Goal: Task Accomplishment & Management: Use online tool/utility

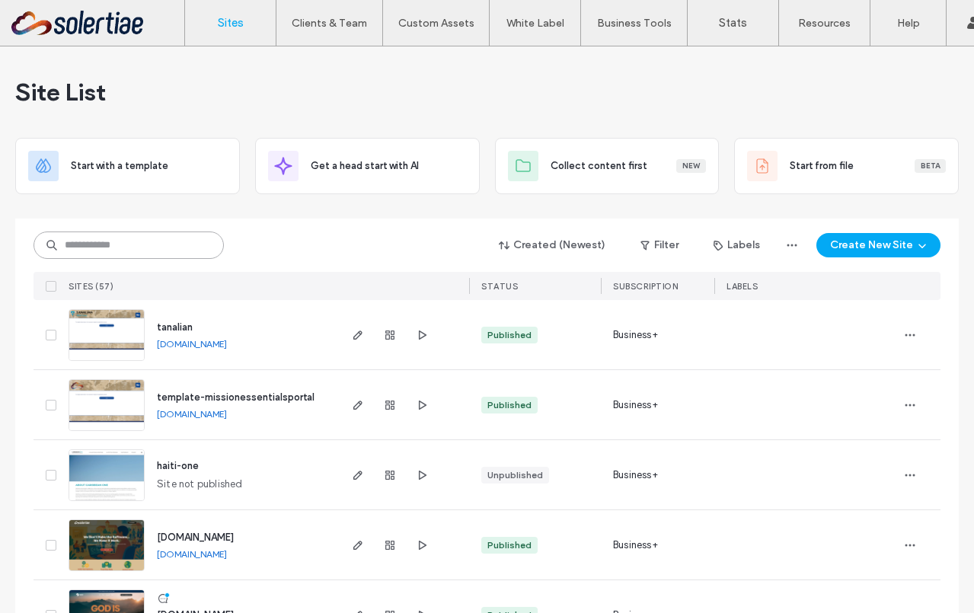
click at [142, 256] on input at bounding box center [129, 245] width 190 height 27
type input "*******"
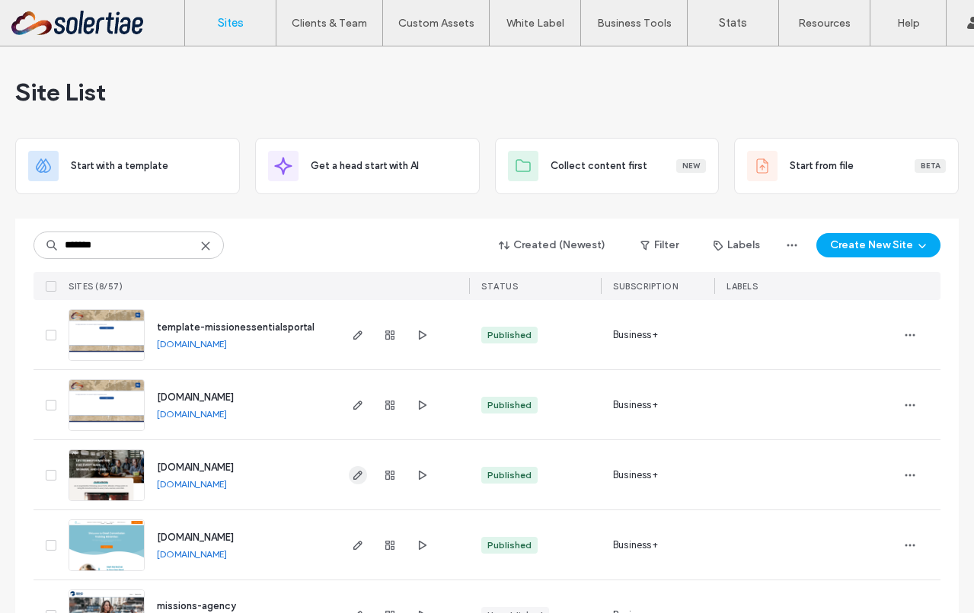
click at [349, 468] on span "button" at bounding box center [358, 475] width 18 height 18
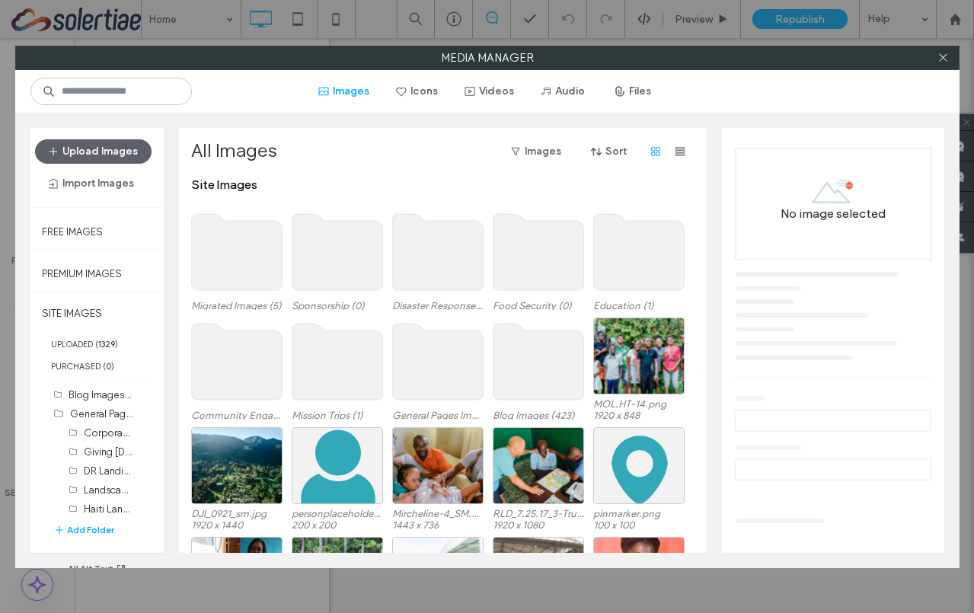
select select "***"
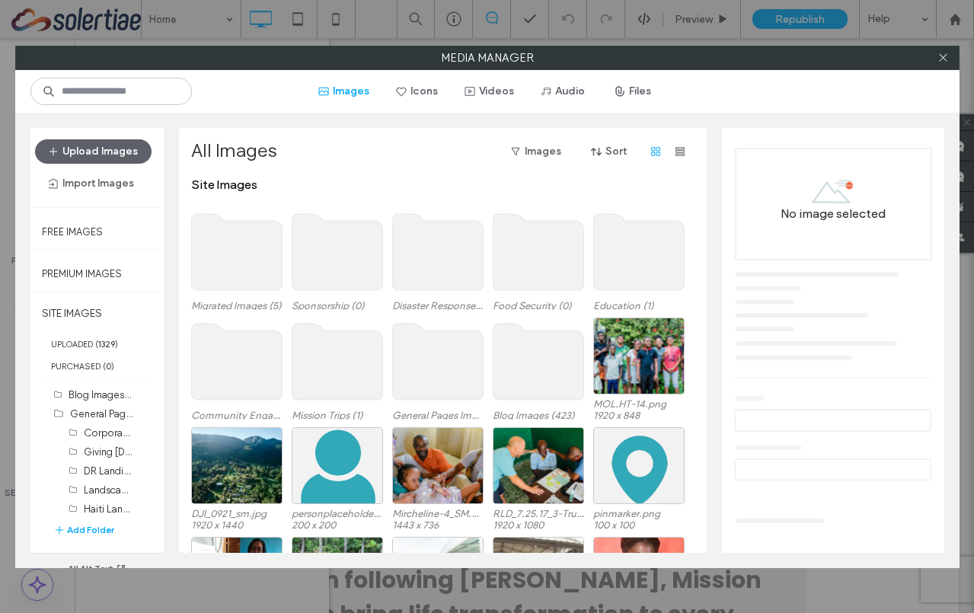
click at [257, 261] on use at bounding box center [236, 252] width 91 height 76
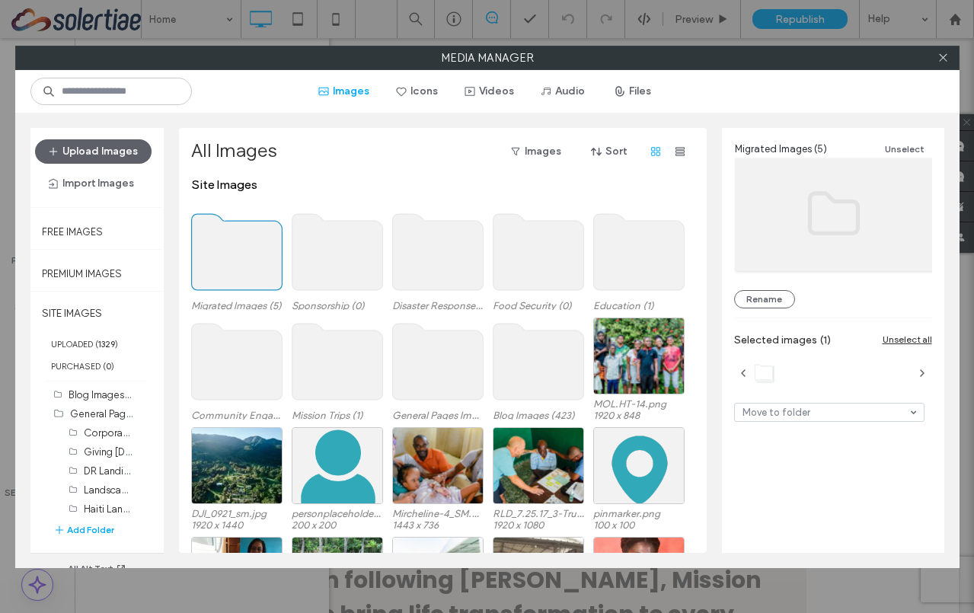
click at [257, 261] on use at bounding box center [236, 252] width 91 height 76
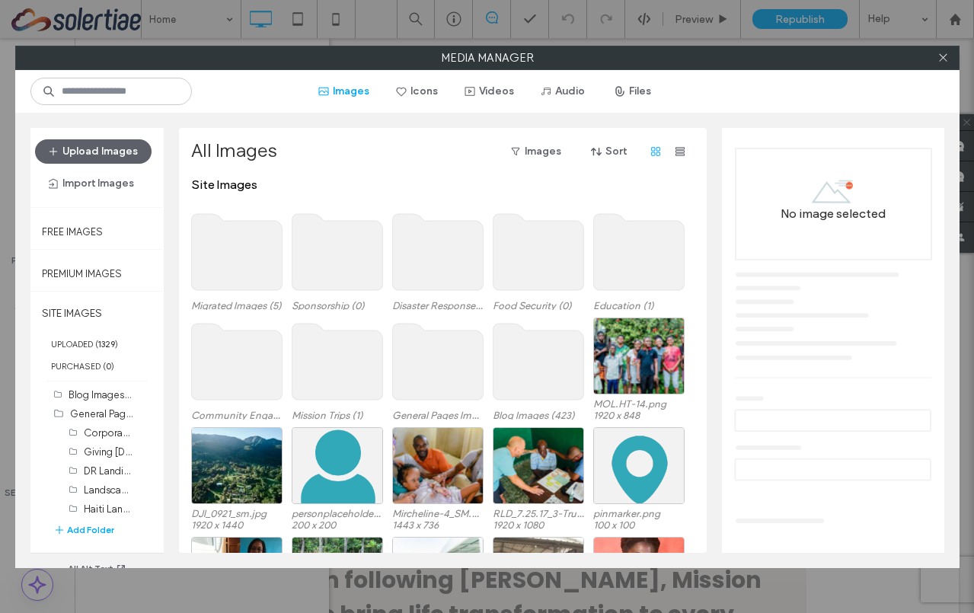
click at [257, 261] on use at bounding box center [236, 252] width 91 height 76
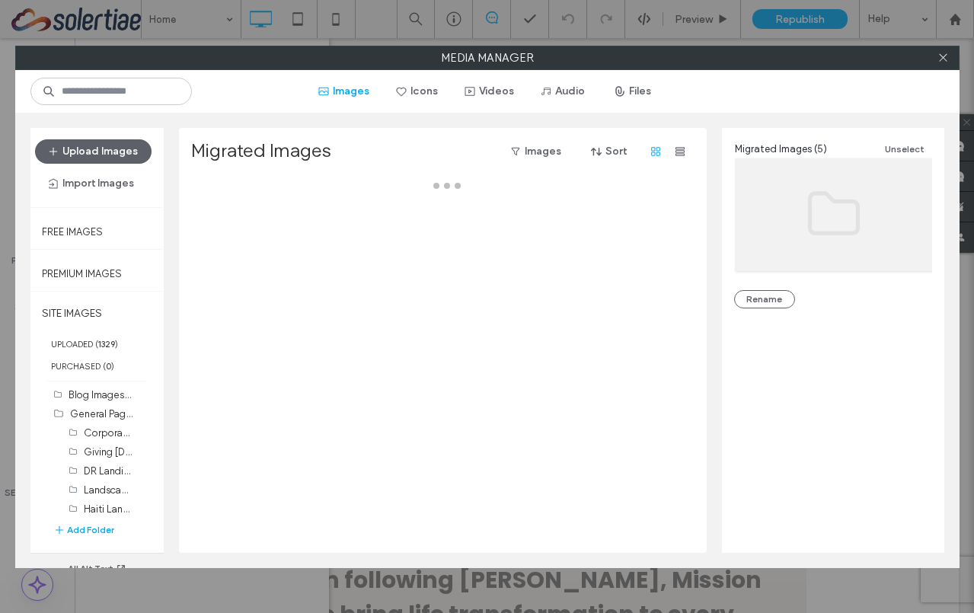
click at [257, 261] on div at bounding box center [447, 364] width 512 height 375
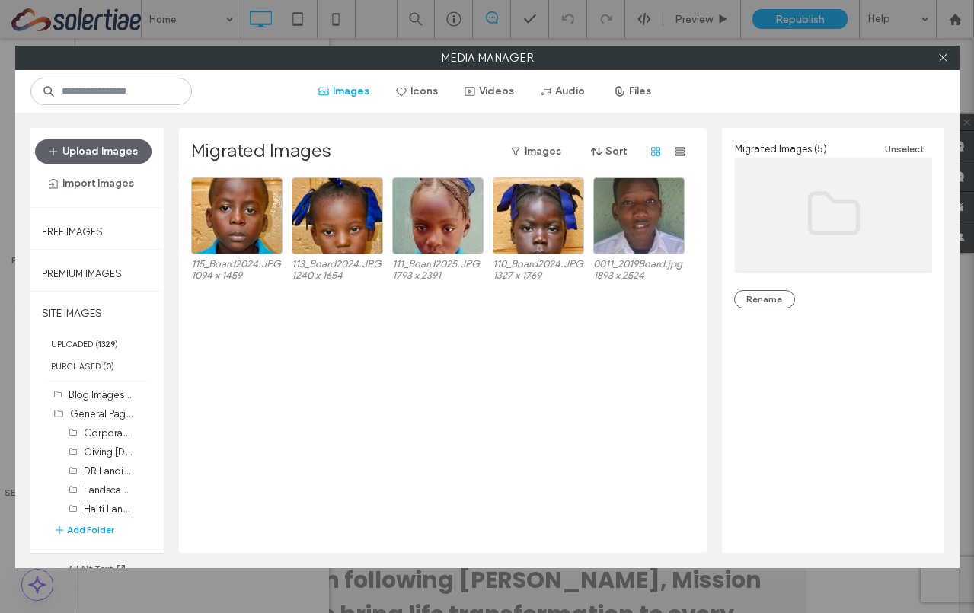
click at [324, 369] on div "115_Board2024.JPG 1094 x 1459 113_Board2024.JPG 1240 x 1654 111_Board2025.JPG 1…" at bounding box center [447, 364] width 512 height 375
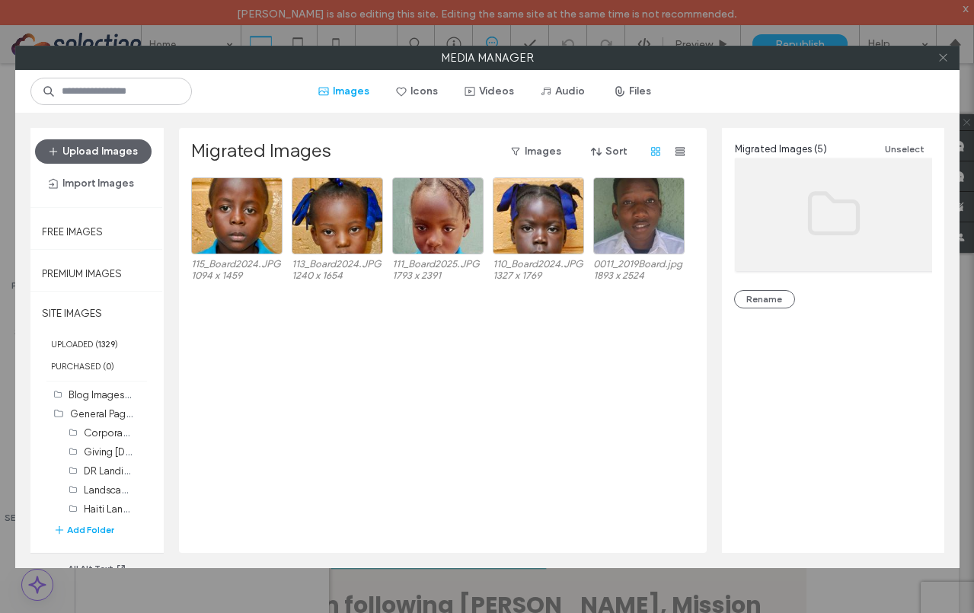
click at [946, 58] on icon at bounding box center [943, 57] width 11 height 11
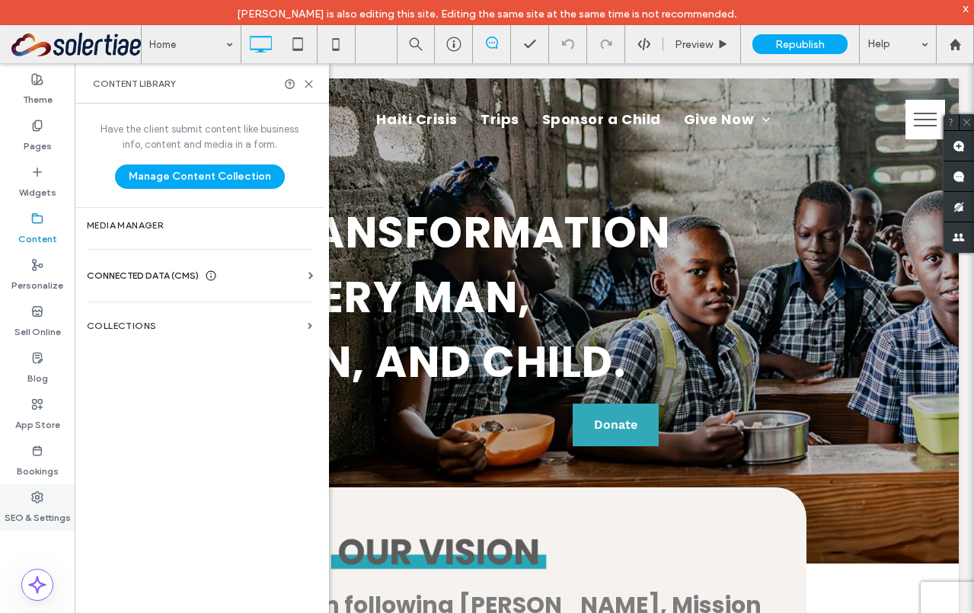
click at [40, 496] on icon at bounding box center [37, 497] width 12 height 12
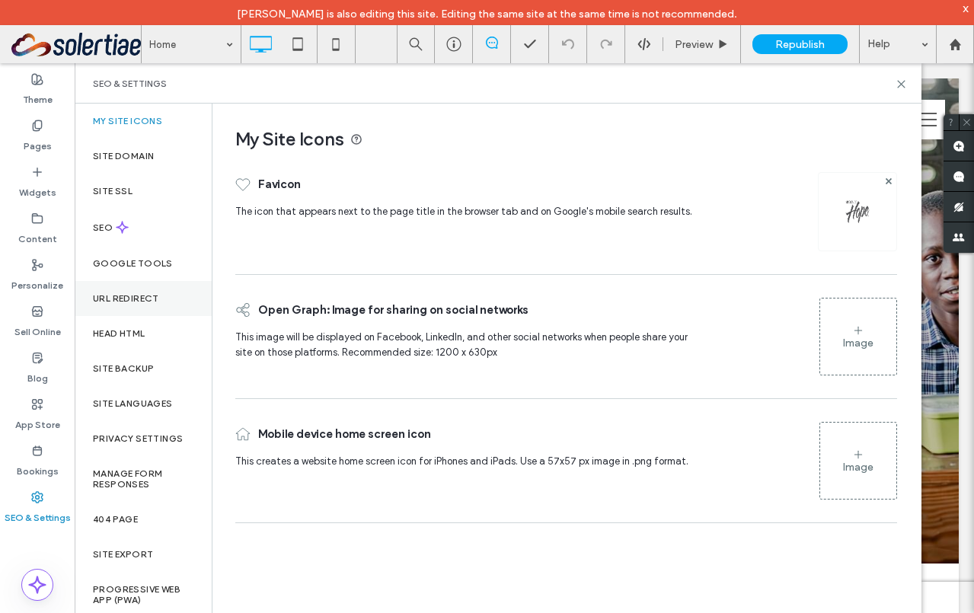
click at [131, 298] on label "URL Redirect" at bounding box center [126, 298] width 66 height 11
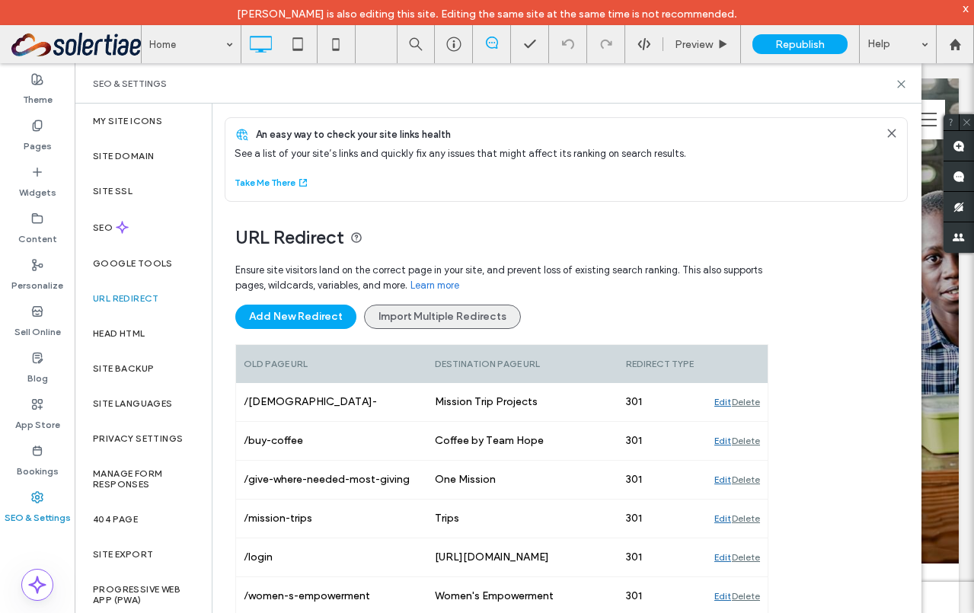
click at [472, 324] on button "Import Multiple Redirects" at bounding box center [442, 317] width 157 height 24
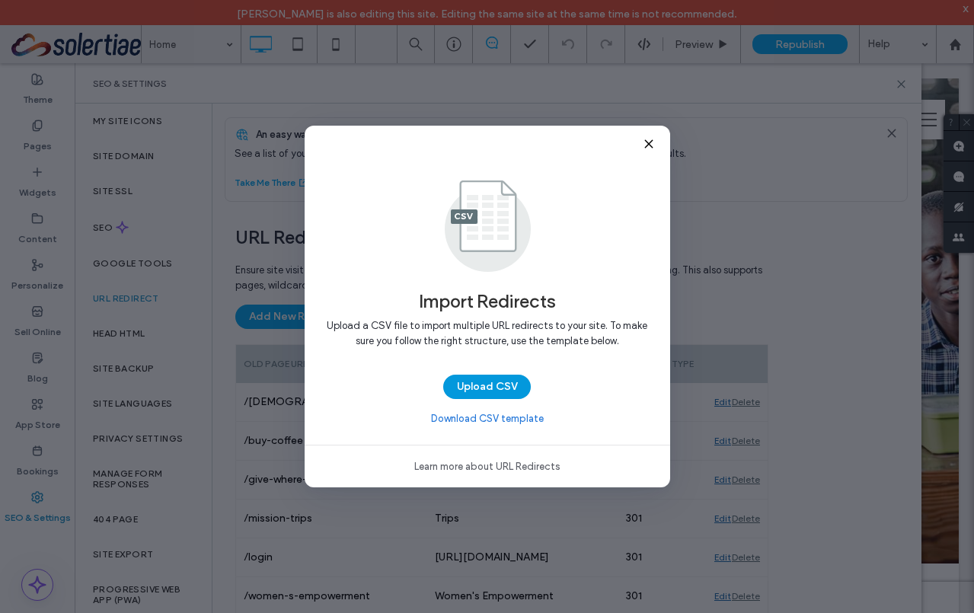
click at [484, 385] on button "Upload CSV" at bounding box center [487, 387] width 88 height 24
click at [485, 414] on link "Download CSV template" at bounding box center [487, 418] width 113 height 15
click at [485, 388] on button "Upload CSV" at bounding box center [487, 387] width 88 height 24
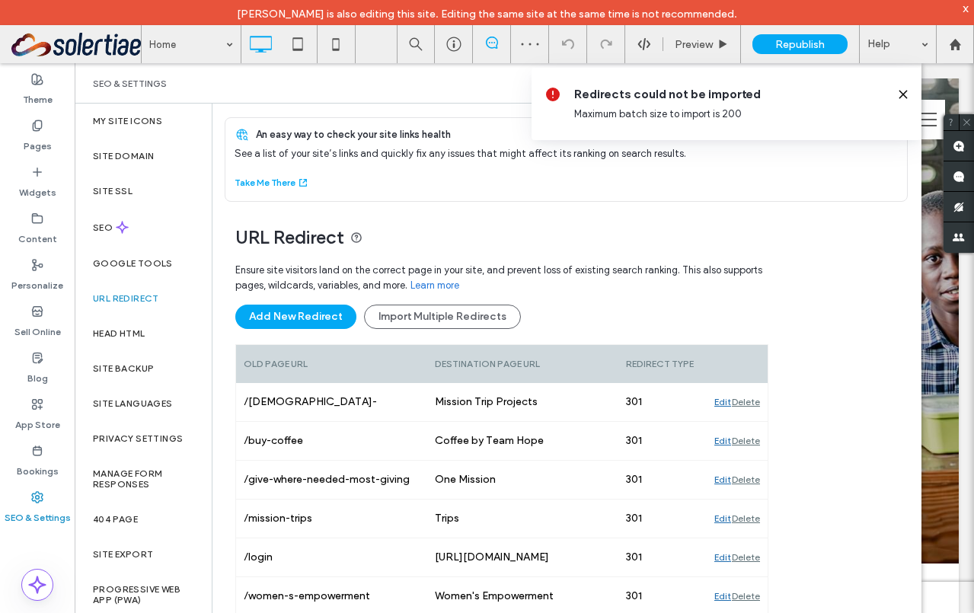
click at [900, 97] on use at bounding box center [902, 94] width 7 height 7
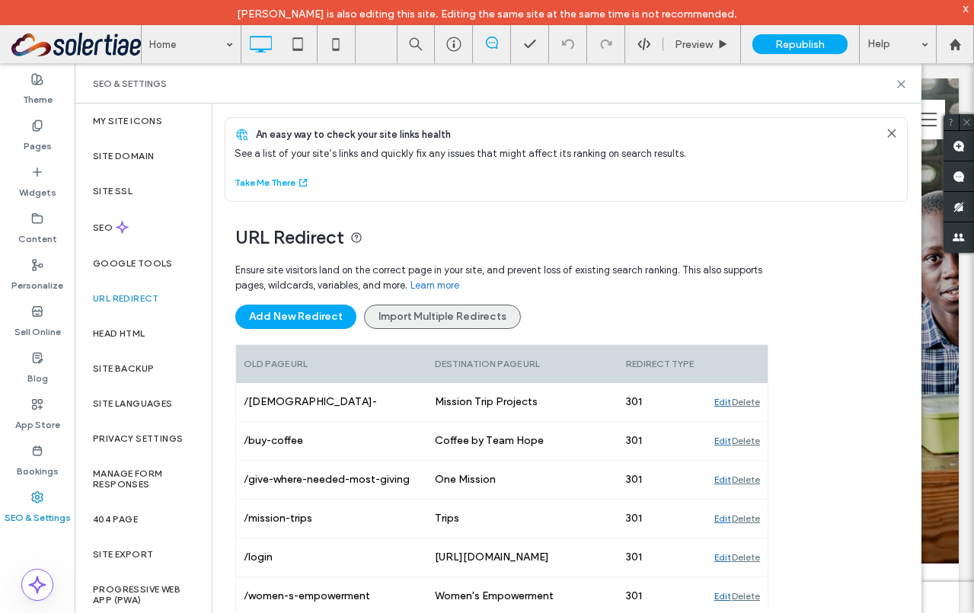
click at [413, 315] on button "Import Multiple Redirects" at bounding box center [442, 317] width 157 height 24
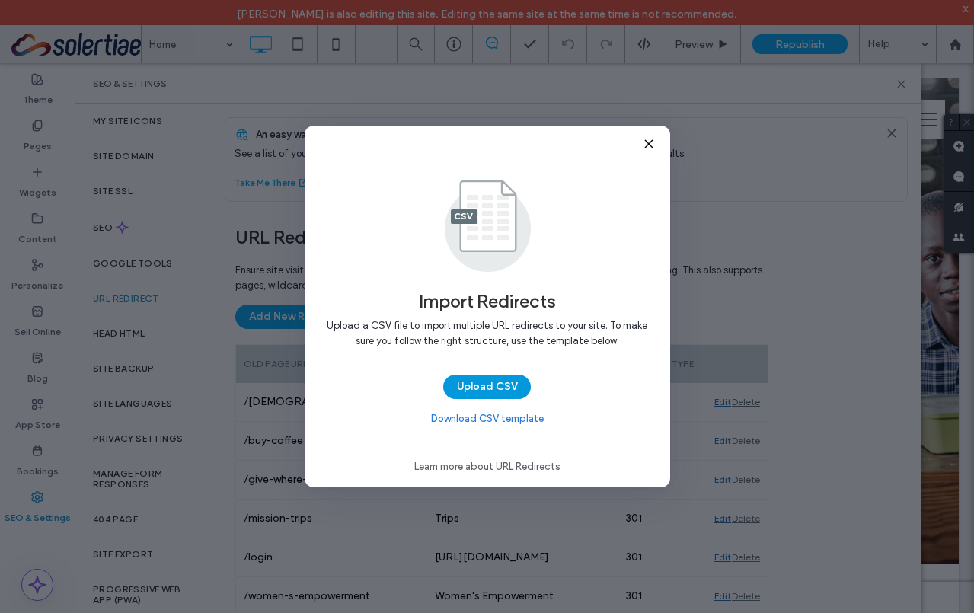
click at [493, 379] on button "Upload CSV" at bounding box center [487, 387] width 88 height 24
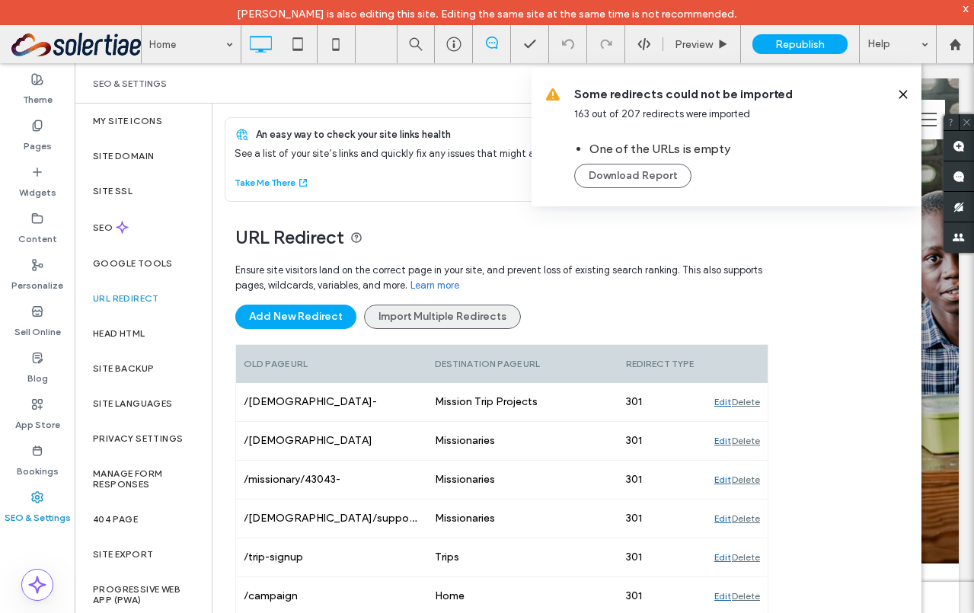
click at [490, 324] on button "Import Multiple Redirects" at bounding box center [442, 317] width 157 height 24
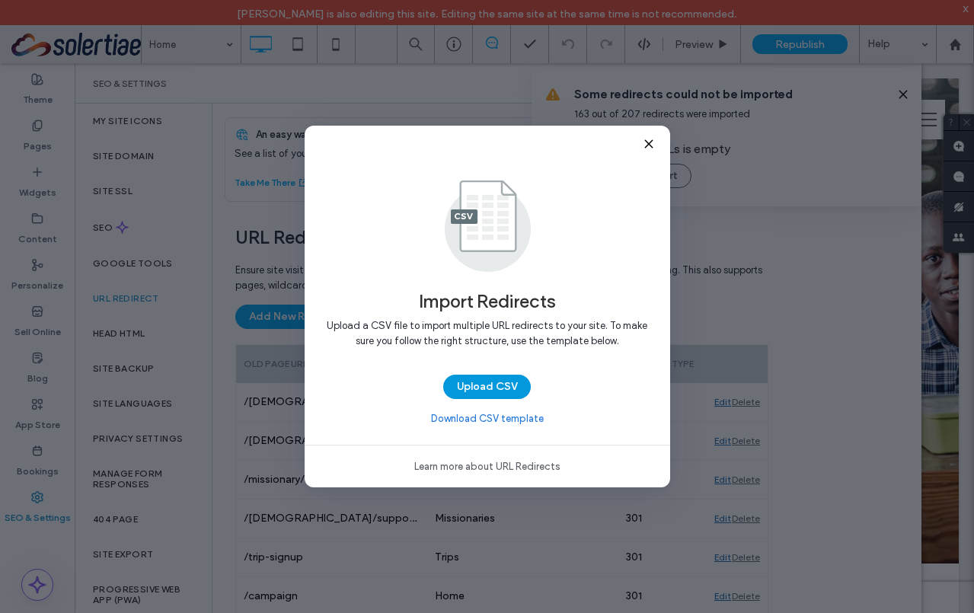
click at [508, 382] on button "Upload CSV" at bounding box center [487, 387] width 88 height 24
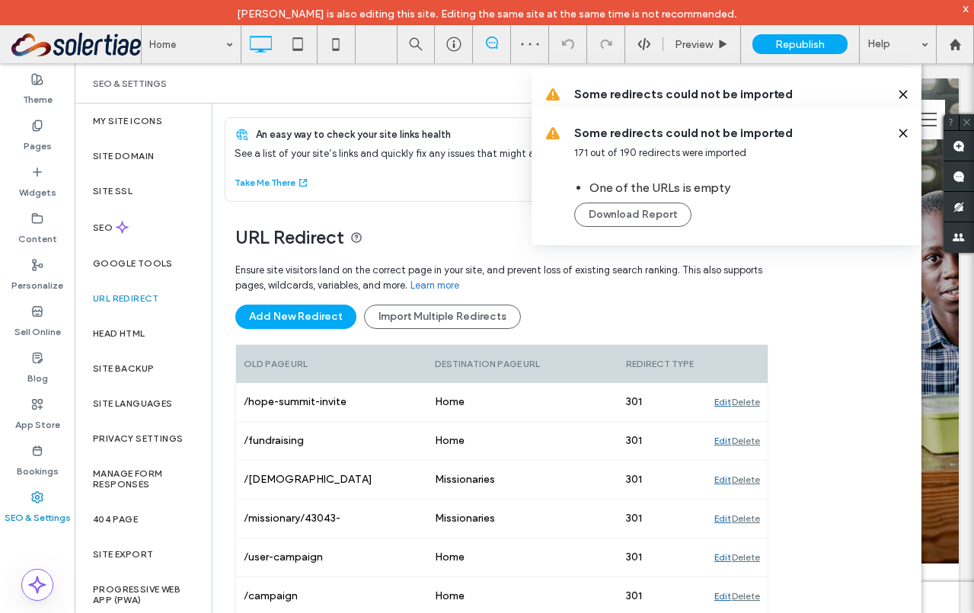
click at [758, 91] on span "Some redirects could not be imported" at bounding box center [729, 94] width 311 height 17
click at [625, 216] on button "Download Report" at bounding box center [632, 215] width 117 height 24
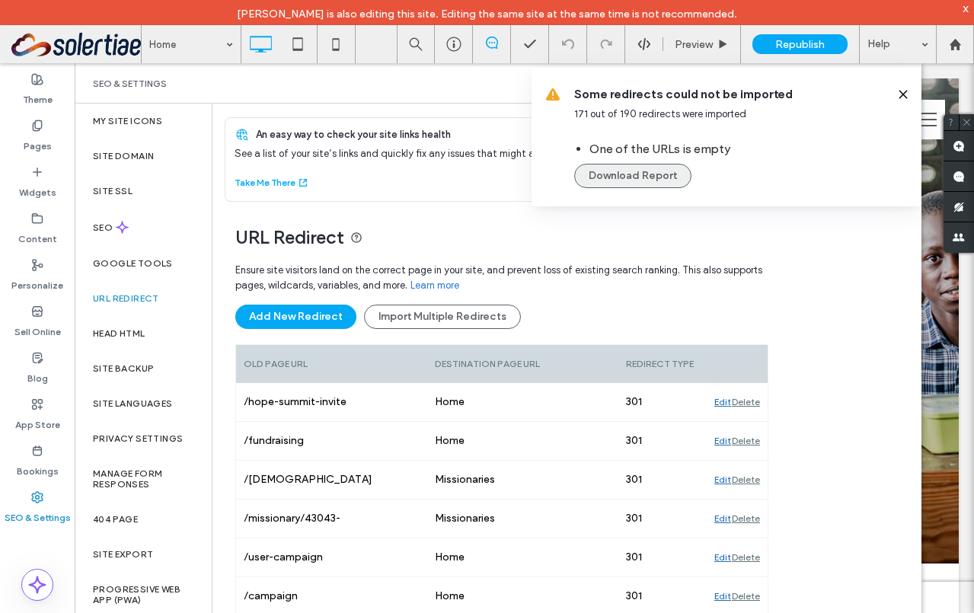
click at [630, 170] on button "Download Report" at bounding box center [632, 176] width 117 height 24
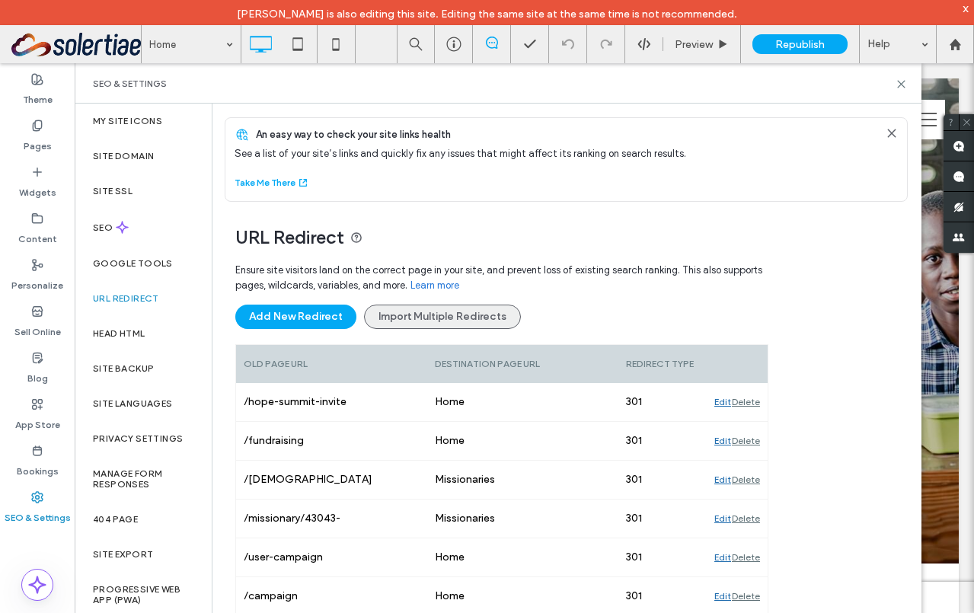
click at [414, 312] on button "Import Multiple Redirects" at bounding box center [442, 317] width 157 height 24
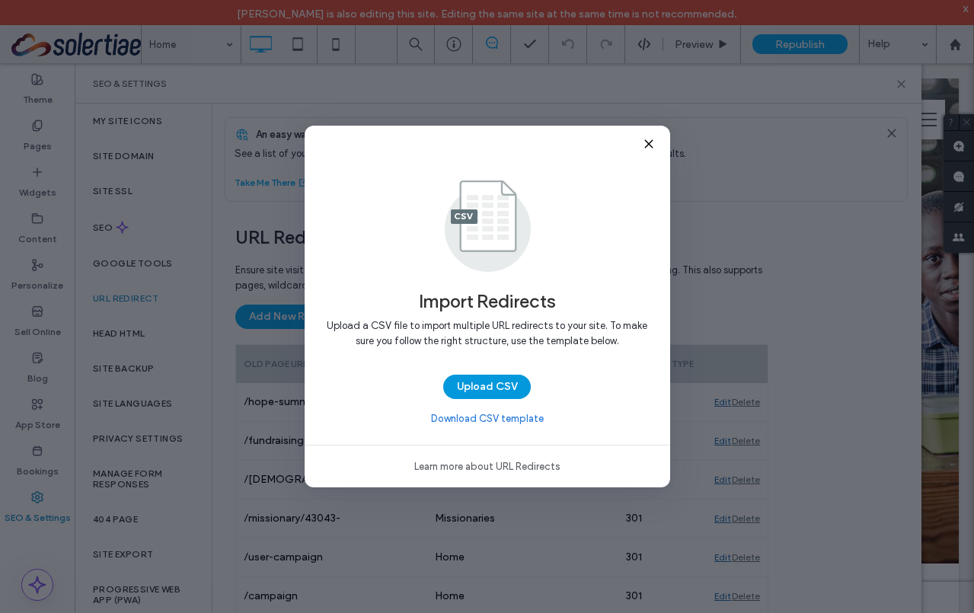
click at [489, 397] on button "Upload CSV" at bounding box center [487, 387] width 88 height 24
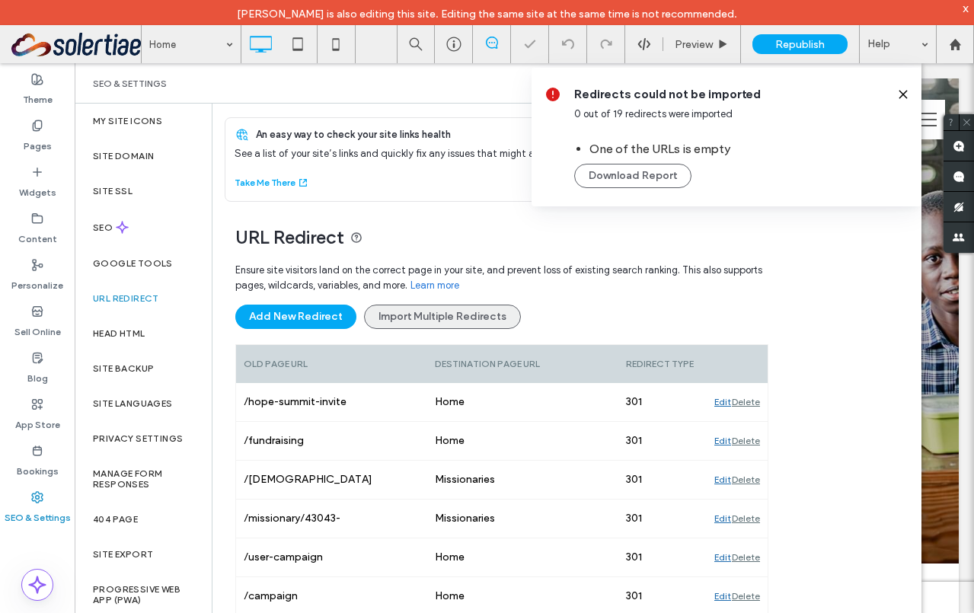
click at [449, 311] on button "Import Multiple Redirects" at bounding box center [442, 317] width 157 height 24
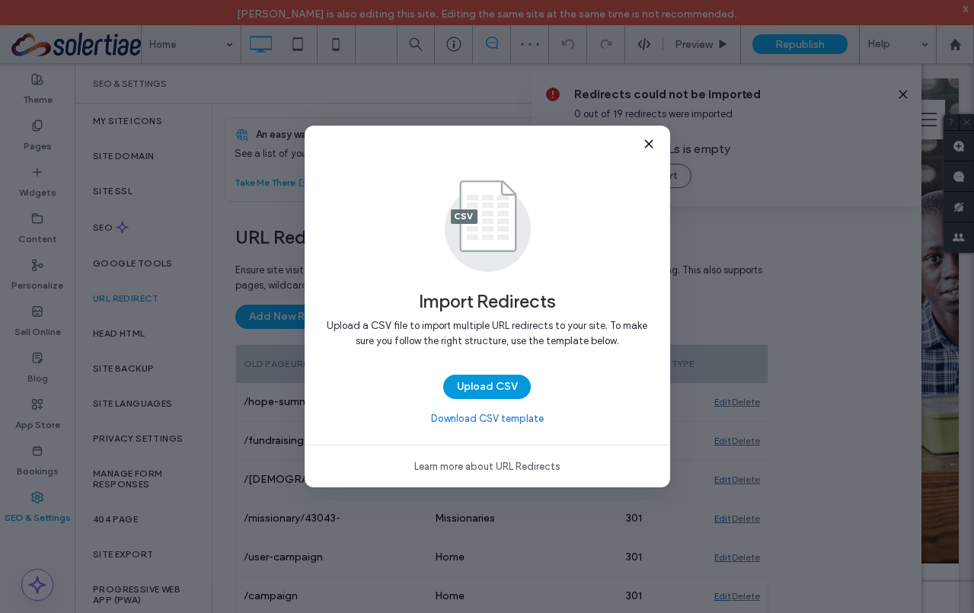
click at [481, 379] on button "Upload CSV" at bounding box center [487, 387] width 88 height 24
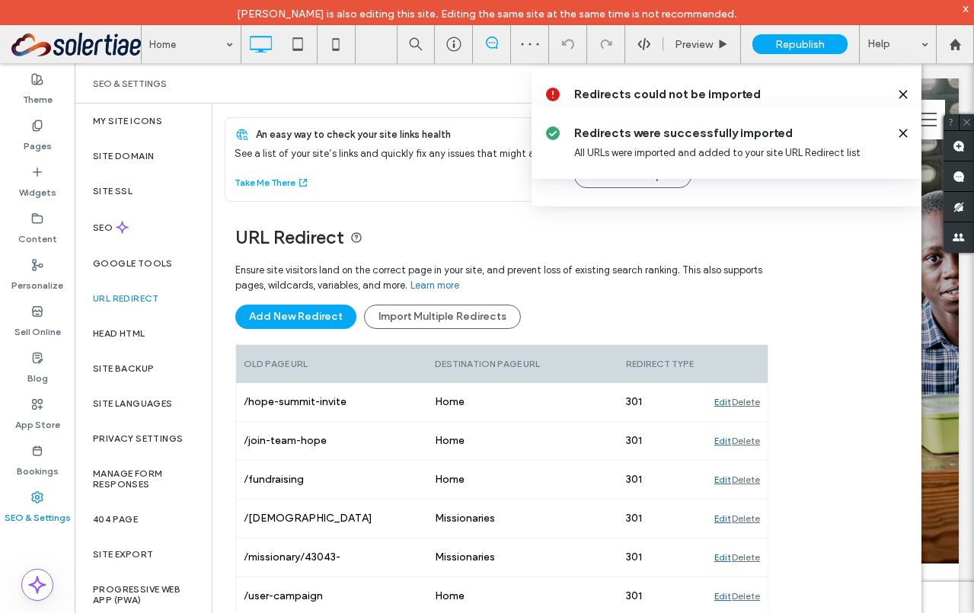
click at [900, 133] on icon at bounding box center [903, 133] width 12 height 12
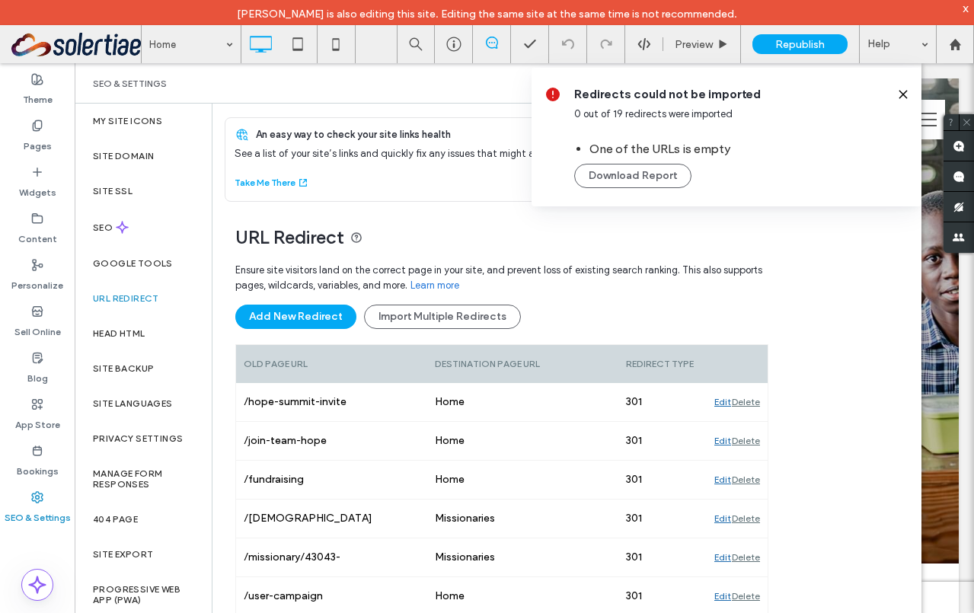
click at [905, 97] on use at bounding box center [902, 94] width 7 height 7
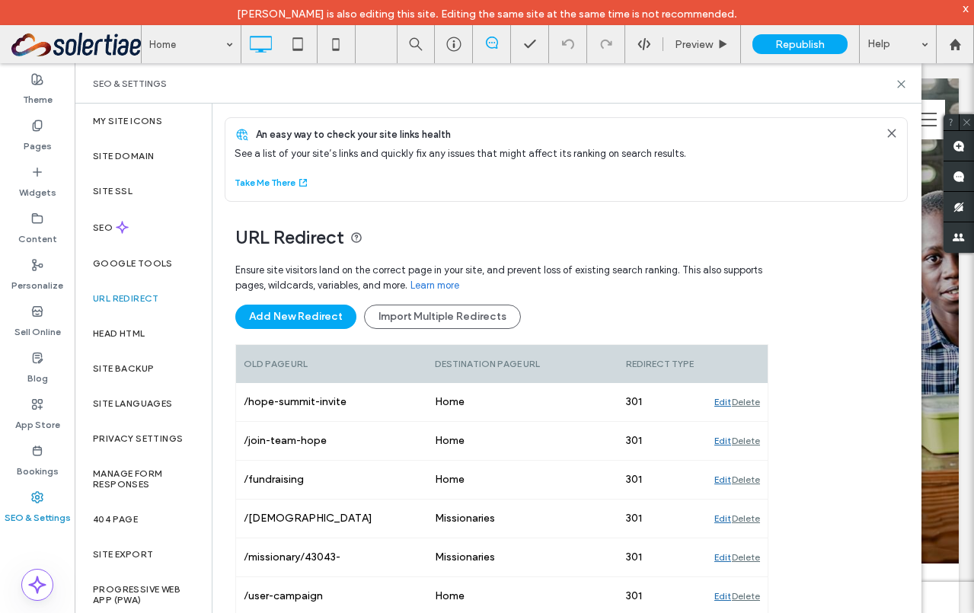
click at [963, 4] on div "x" at bounding box center [966, 8] width 7 height 13
